Goal: Transaction & Acquisition: Purchase product/service

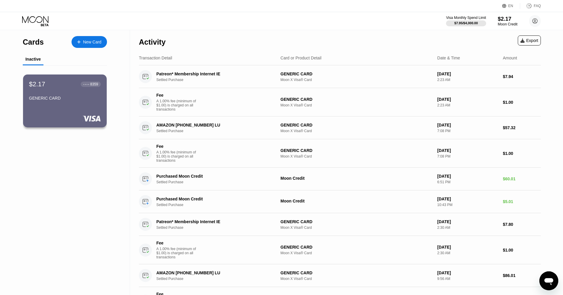
click at [503, 22] on div "Moon Credit" at bounding box center [507, 24] width 20 height 4
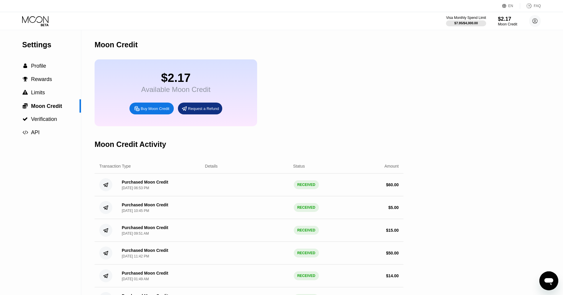
click at [151, 109] on div "Buy Moon Credit" at bounding box center [155, 108] width 29 height 5
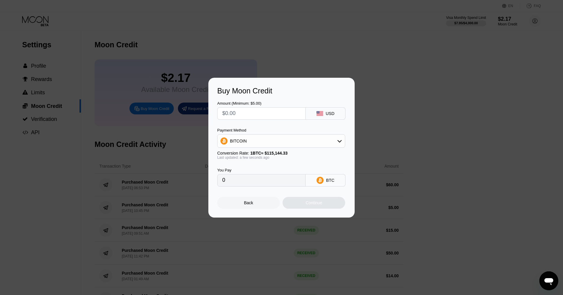
click at [267, 144] on div "BITCOIN" at bounding box center [280, 141] width 127 height 12
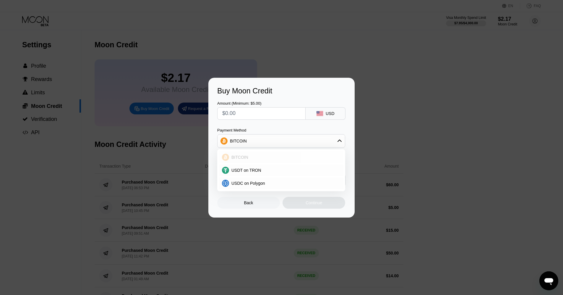
click at [243, 158] on span "BITCOIN" at bounding box center [239, 157] width 17 height 5
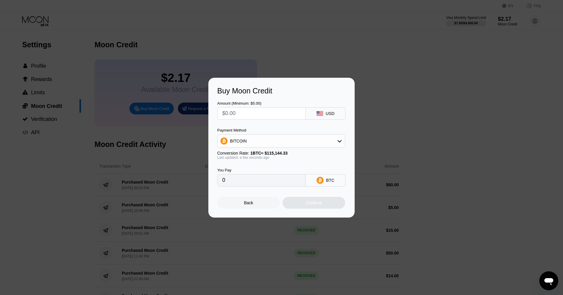
click at [262, 112] on input "text" at bounding box center [261, 114] width 78 height 12
type input "$5"
type input "0.00004343"
type input "$50"
type input "0.00043424"
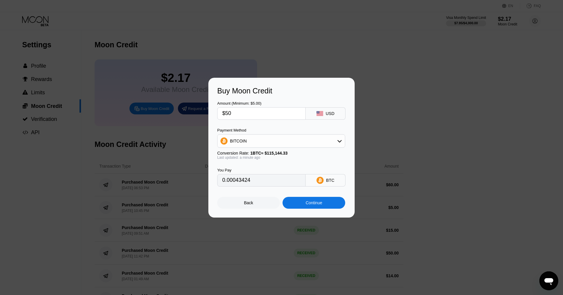
type input "$50"
type input "0.00043437"
drag, startPoint x: 236, startPoint y: 114, endPoint x: 178, endPoint y: 113, distance: 58.2
click at [181, 113] on div "Buy Moon Credit Amount (Minimum: $5.00) $50 USD Payment Method BITCOIN Conversi…" at bounding box center [281, 148] width 563 height 140
type input "$7"
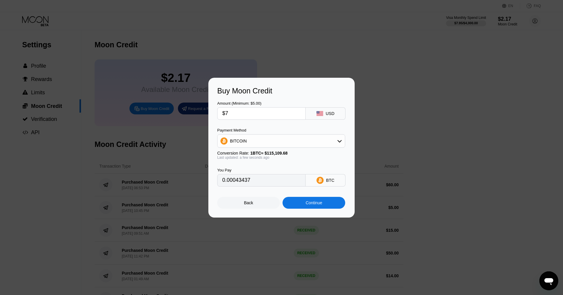
type input "0.00006082"
type input "$70"
type input "0.00060812"
type input "$70"
click at [317, 204] on div "Continue" at bounding box center [313, 202] width 17 height 5
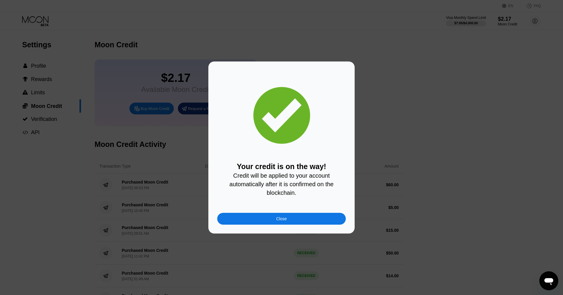
click at [303, 218] on div "Close" at bounding box center [281, 219] width 129 height 12
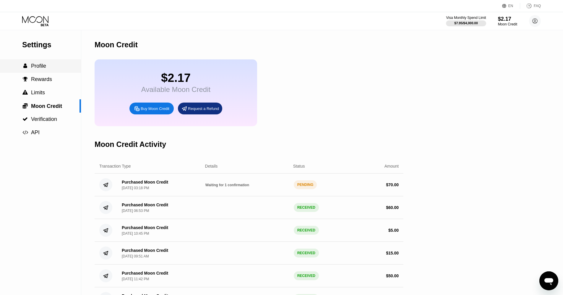
click at [44, 63] on span "Profile" at bounding box center [38, 66] width 15 height 6
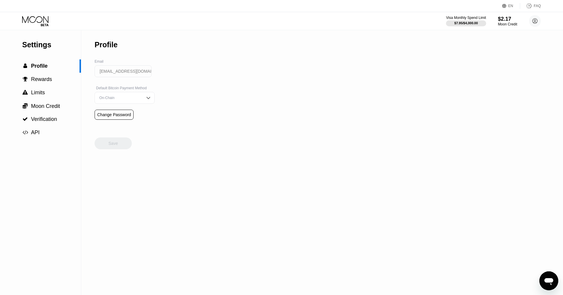
click at [47, 22] on icon at bounding box center [35, 21] width 27 height 10
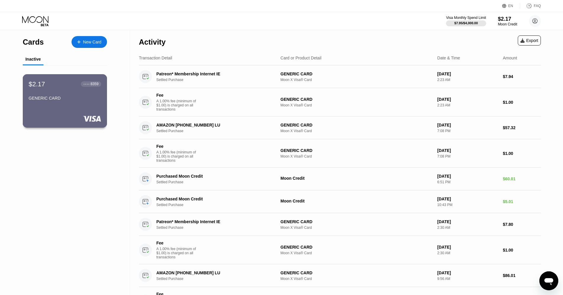
click at [59, 96] on div "GENERIC CARD" at bounding box center [65, 98] width 72 height 5
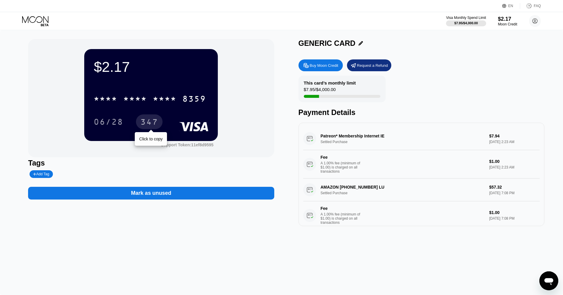
click at [148, 120] on div "347" at bounding box center [149, 122] width 18 height 9
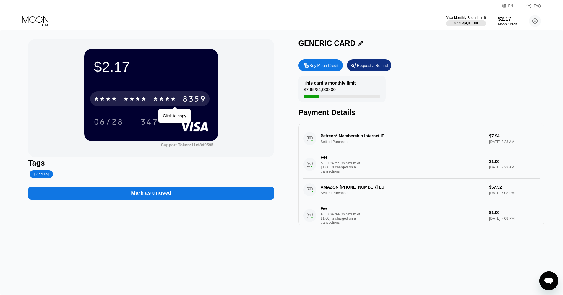
click at [156, 95] on div "* * * * * * * * * * * * 8359" at bounding box center [149, 98] width 119 height 15
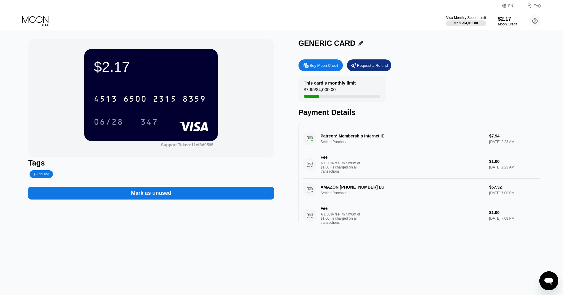
click at [41, 21] on icon at bounding box center [35, 19] width 26 height 7
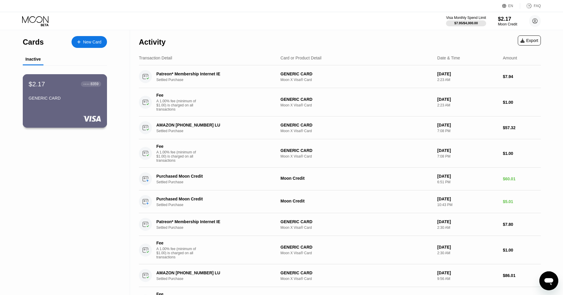
click at [75, 105] on div "$2.17 ● ● ● ● 8359 GENERIC CARD" at bounding box center [65, 100] width 84 height 53
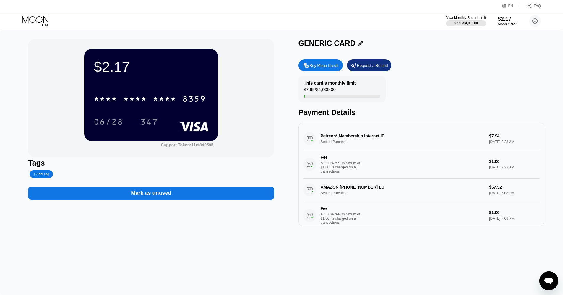
click at [508, 21] on div "$2.17" at bounding box center [507, 19] width 20 height 6
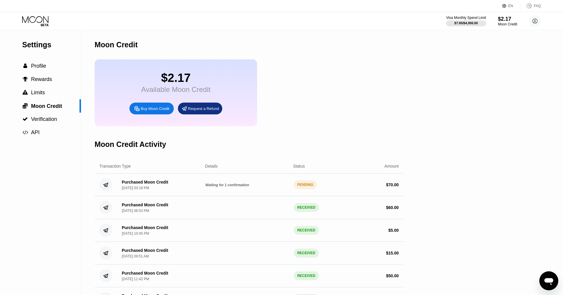
drag, startPoint x: 149, startPoint y: 183, endPoint x: 314, endPoint y: 182, distance: 164.6
click at [149, 182] on div "Purchased Moon Credit" at bounding box center [145, 182] width 46 height 5
click at [395, 185] on div "$ 70.00" at bounding box center [392, 184] width 13 height 5
drag, startPoint x: 244, startPoint y: 185, endPoint x: 223, endPoint y: 186, distance: 21.0
click at [244, 185] on span "Waiting for 1 confirmation" at bounding box center [227, 185] width 44 height 4
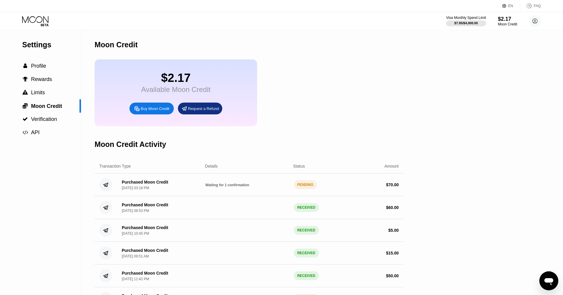
drag, startPoint x: 223, startPoint y: 186, endPoint x: 136, endPoint y: 182, distance: 86.7
click at [221, 186] on span "Waiting for 1 confirmation" at bounding box center [227, 185] width 44 height 4
click at [136, 182] on div "Purchased Moon Credit" at bounding box center [145, 182] width 46 height 5
click at [33, 61] on div " Profile" at bounding box center [40, 65] width 81 height 13
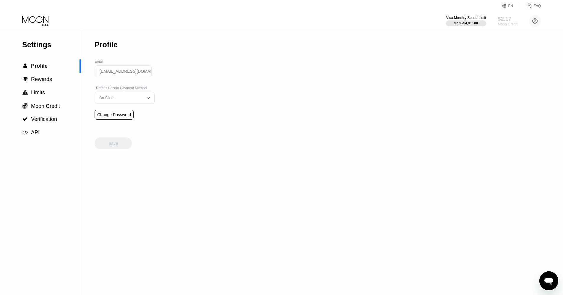
click at [508, 18] on div "$2.17" at bounding box center [507, 19] width 20 height 6
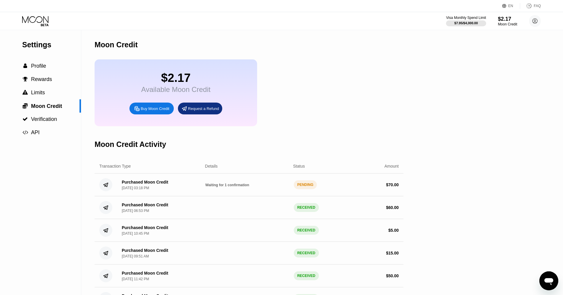
click at [346, 93] on div "$2.17 Available Moon Credit Buy Moon Credit Request a Refund" at bounding box center [249, 92] width 309 height 67
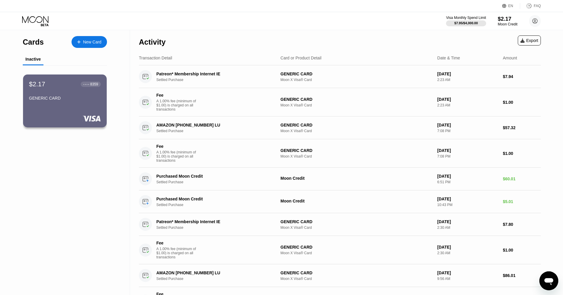
click at [502, 19] on div "$2.17" at bounding box center [507, 19] width 20 height 6
click at [506, 21] on div "$2.17" at bounding box center [507, 19] width 20 height 6
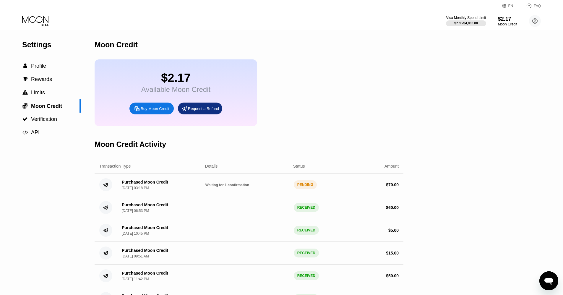
click at [308, 184] on div "PENDING" at bounding box center [305, 184] width 23 height 9
click at [54, 176] on div "Settings  Profile  Rewards  Limits  Moon Credit  Verification  API" at bounding box center [40, 181] width 81 height 303
click at [334, 135] on div "Moon Credit Activity" at bounding box center [249, 144] width 309 height 29
click at [38, 64] on span "Profile" at bounding box center [38, 66] width 15 height 6
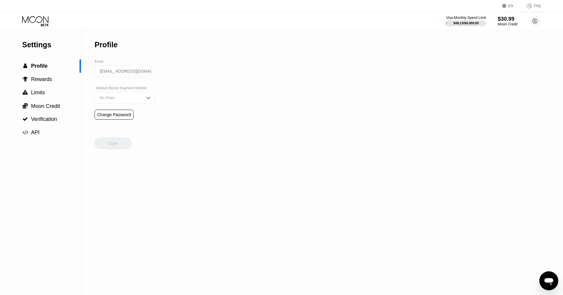
click at [511, 22] on div "$30.99" at bounding box center [507, 19] width 20 height 6
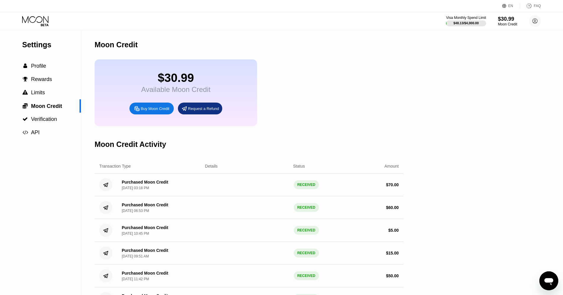
click at [48, 22] on icon at bounding box center [35, 21] width 27 height 10
